Goal: Communication & Community: Ask a question

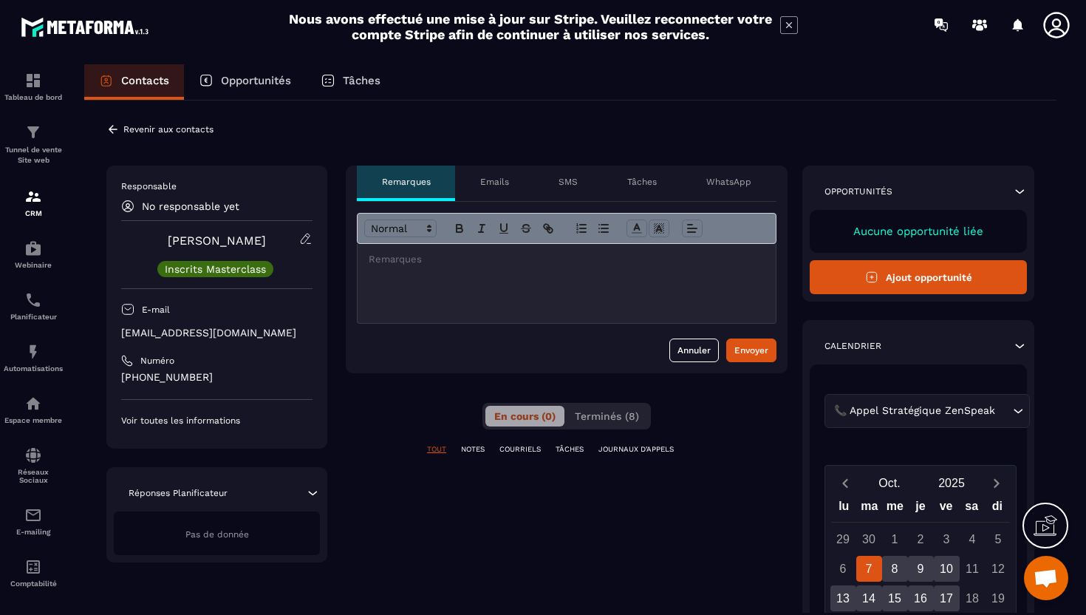
click at [455, 293] on div at bounding box center [567, 283] width 418 height 79
click at [604, 412] on span "Terminés (8)" at bounding box center [607, 416] width 64 height 12
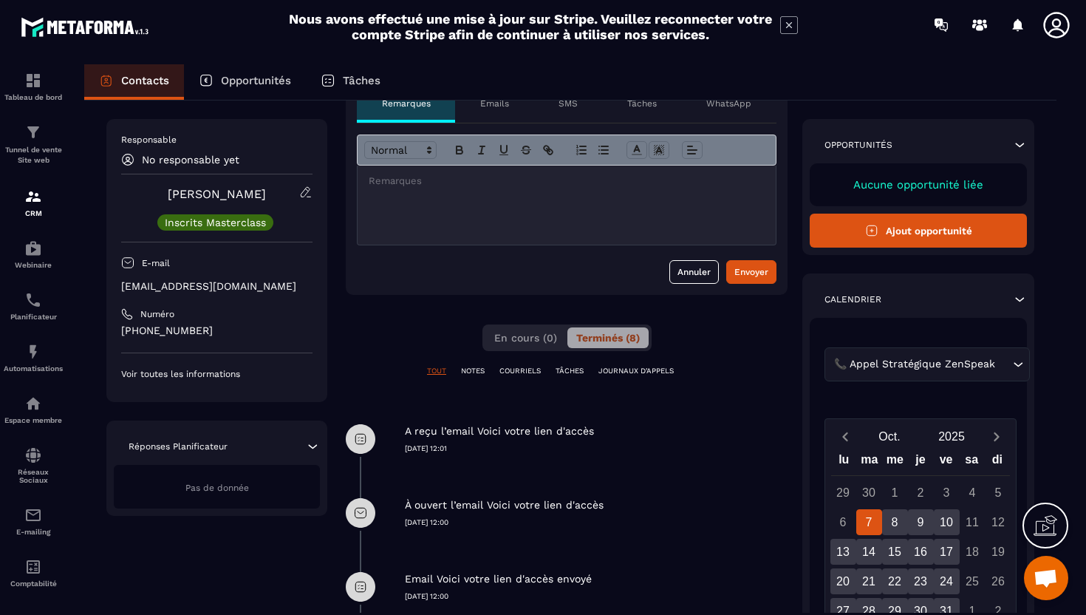
scroll to position [62, 0]
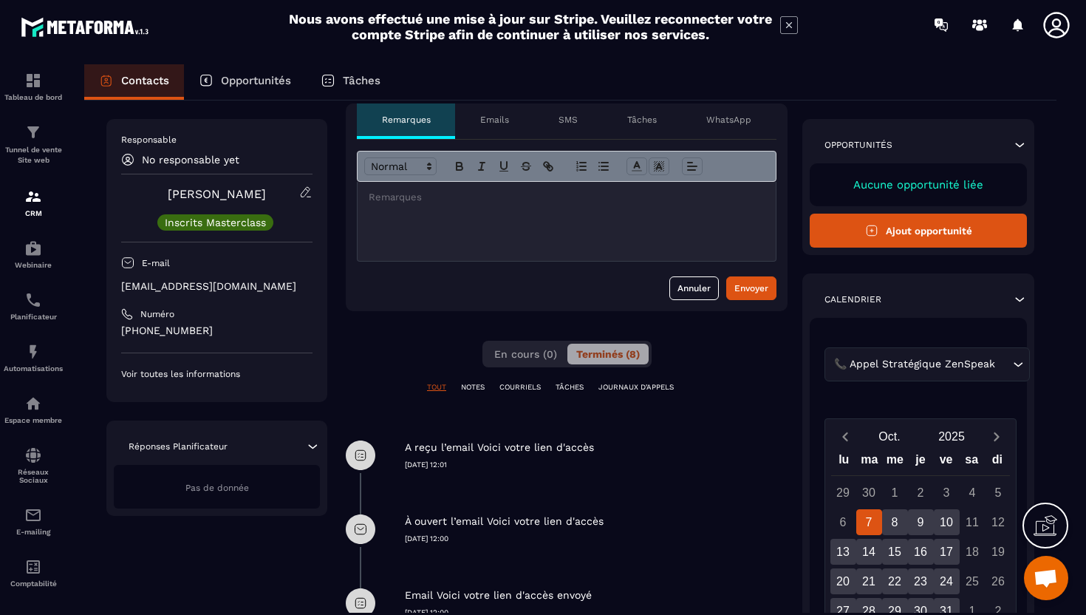
click at [506, 196] on p at bounding box center [567, 197] width 396 height 13
click at [219, 288] on p "[EMAIL_ADDRESS][DOMAIN_NAME]" at bounding box center [216, 286] width 191 height 14
copy div "[EMAIL_ADDRESS][DOMAIN_NAME]"
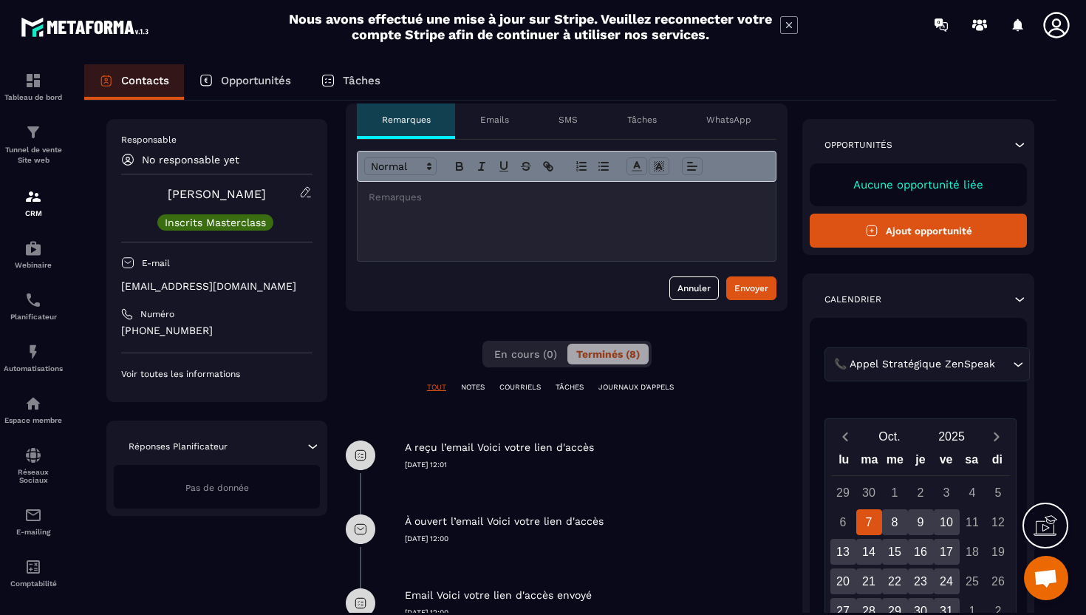
click at [429, 197] on p at bounding box center [567, 197] width 396 height 13
click at [443, 223] on div at bounding box center [567, 221] width 418 height 79
click at [533, 352] on span "En cours (0)" at bounding box center [525, 354] width 63 height 12
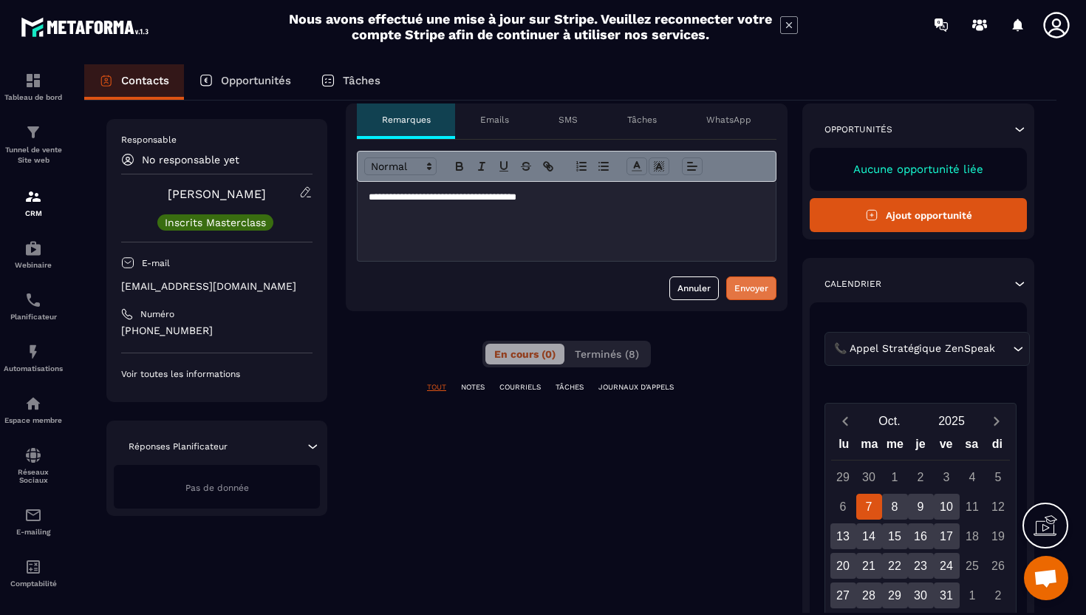
click at [743, 292] on div "Envoyer" at bounding box center [751, 288] width 34 height 15
